Goal: Contribute content

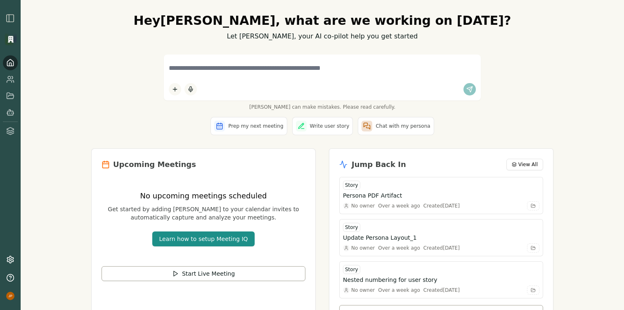
click at [12, 20] on img "button" at bounding box center [10, 18] width 10 height 10
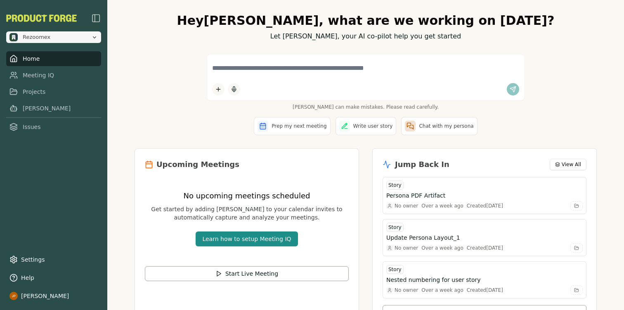
click at [48, 36] on span "Rezoomex" at bounding box center [37, 36] width 28 height 7
click at [86, 149] on div "Rezoomex Home Meeting IQ Projects [PERSON_NAME] Issues Settings Help [PERSON_NA…" at bounding box center [53, 155] width 107 height 310
click at [220, 93] on html "Rezoomex Home Meeting IQ Projects [PERSON_NAME] Issues Settings Help [PERSON_NA…" at bounding box center [312, 155] width 624 height 310
click at [246, 60] on div "Upload File" at bounding box center [241, 58] width 55 height 13
click at [221, 89] on html "Rezoomex Home Meeting IQ Projects [PERSON_NAME] Issues Settings Help [PERSON_NA…" at bounding box center [312, 155] width 624 height 310
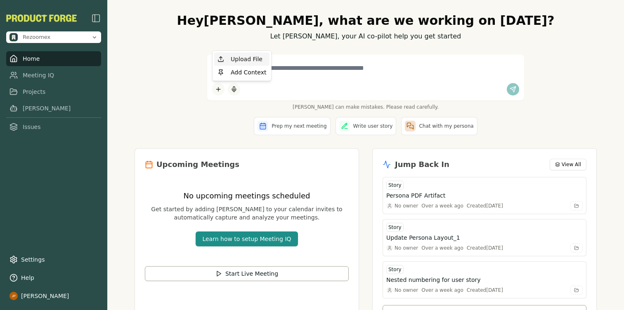
click at [249, 59] on div "Upload File" at bounding box center [241, 58] width 55 height 13
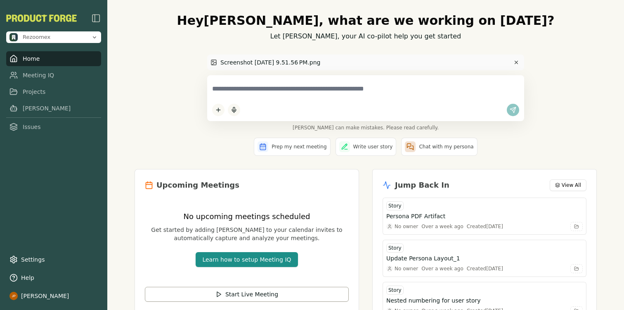
click at [344, 90] on textarea at bounding box center [365, 88] width 307 height 17
type textarea "*"
type textarea "**********"
click at [513, 109] on icon "submit" at bounding box center [514, 108] width 3 height 3
